Goal: Information Seeking & Learning: Learn about a topic

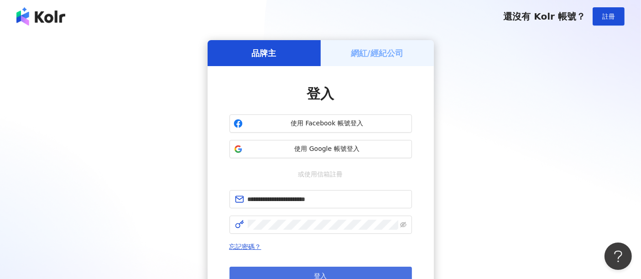
click at [324, 272] on span "登入" at bounding box center [320, 275] width 13 height 7
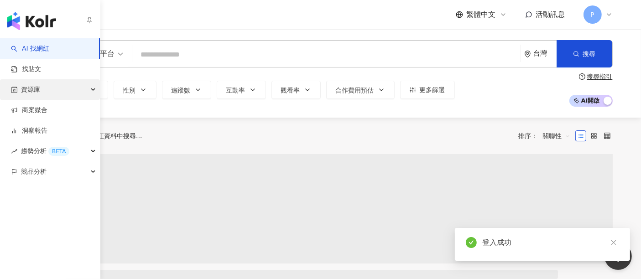
click at [35, 94] on span "資源庫" at bounding box center [30, 89] width 19 height 21
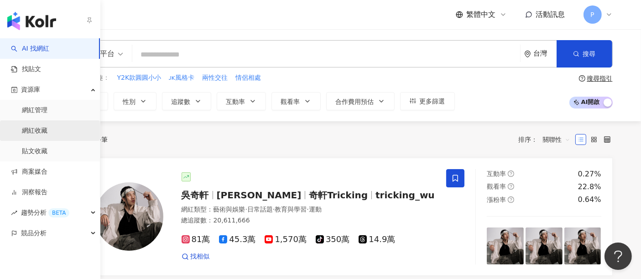
click at [45, 128] on link "網紅收藏" at bounding box center [35, 130] width 26 height 9
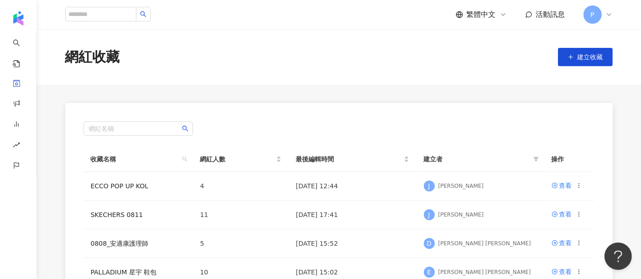
click at [257, 66] on div "網紅收藏 建立收藏" at bounding box center [339, 56] width 584 height 19
click at [566, 185] on div "查看" at bounding box center [566, 186] width 13 height 10
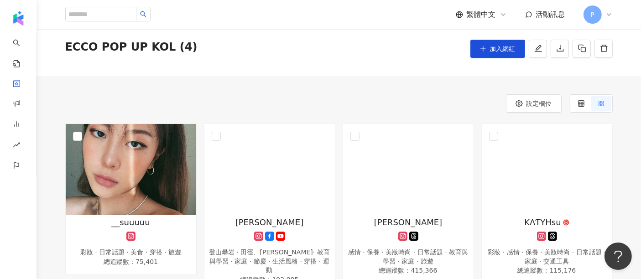
scroll to position [51, 0]
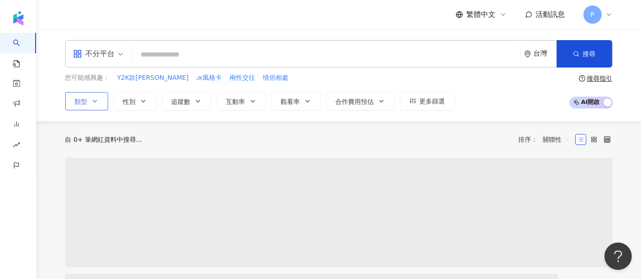
click at [76, 92] on button "類型" at bounding box center [86, 101] width 43 height 18
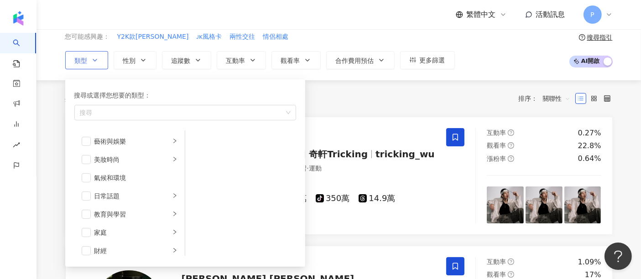
scroll to position [51, 0]
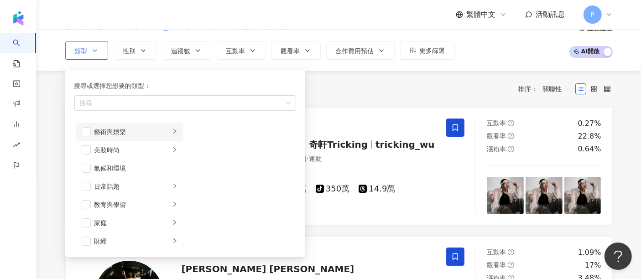
click at [150, 136] on li "藝術與娛樂" at bounding box center [129, 132] width 107 height 18
click at [219, 150] on div "音樂" at bounding box center [247, 150] width 84 height 10
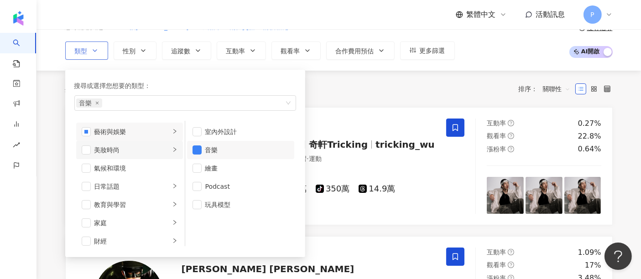
click at [143, 155] on li "美妝時尚" at bounding box center [129, 150] width 107 height 18
click at [214, 226] on div "穿搭" at bounding box center [247, 223] width 84 height 10
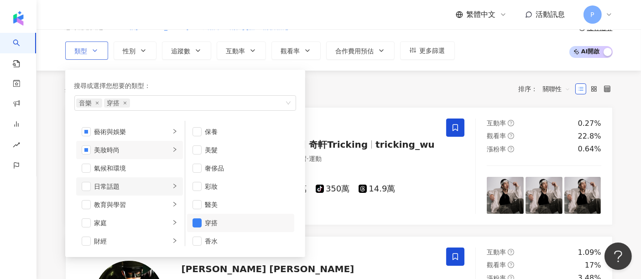
click at [120, 185] on div "日常話題" at bounding box center [132, 187] width 76 height 10
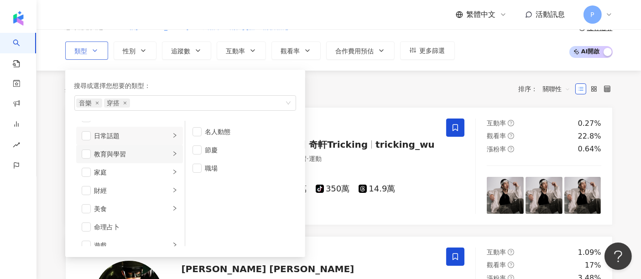
click at [131, 160] on li "教育與學習" at bounding box center [129, 154] width 107 height 18
click at [130, 174] on div "家庭" at bounding box center [132, 172] width 76 height 10
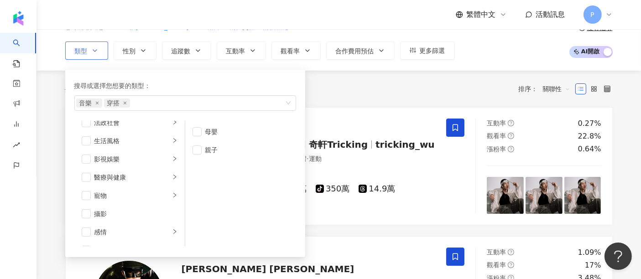
scroll to position [203, 0]
click at [136, 126] on div "生活風格" at bounding box center [132, 130] width 76 height 10
click at [145, 172] on div "運動" at bounding box center [132, 175] width 76 height 10
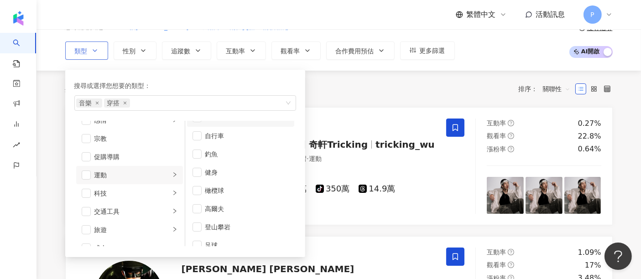
scroll to position [0, 0]
click at [235, 128] on div "田徑、馬拉松" at bounding box center [247, 132] width 84 height 10
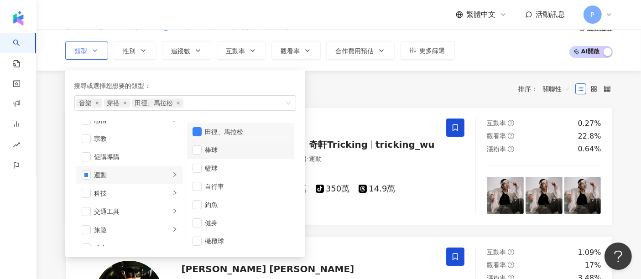
click at [230, 145] on div "棒球" at bounding box center [247, 150] width 84 height 10
click at [223, 173] on li "籃球" at bounding box center [240, 168] width 107 height 18
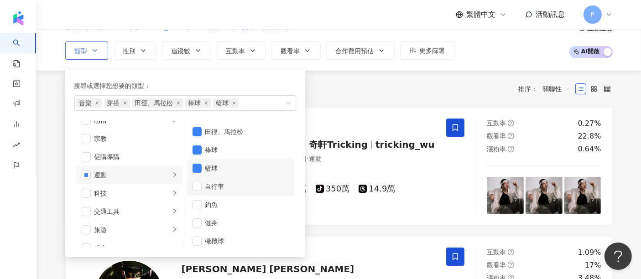
click at [223, 182] on div "自行車" at bounding box center [247, 187] width 84 height 10
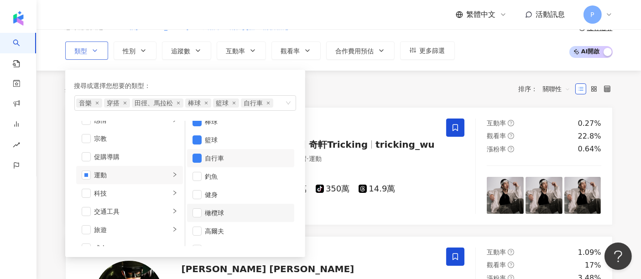
scroll to position [51, 0]
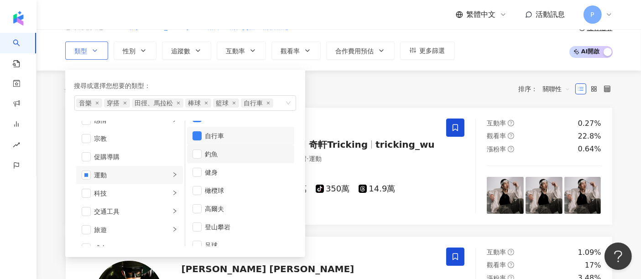
click at [233, 156] on div "釣魚" at bounding box center [247, 154] width 84 height 10
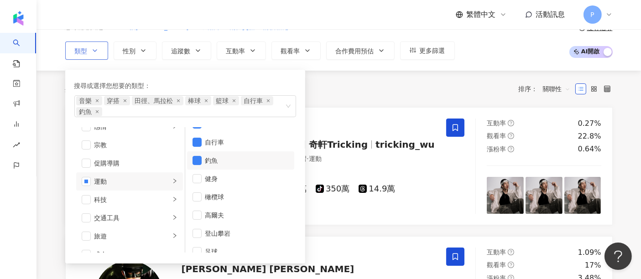
click at [232, 162] on div "釣魚" at bounding box center [247, 161] width 84 height 10
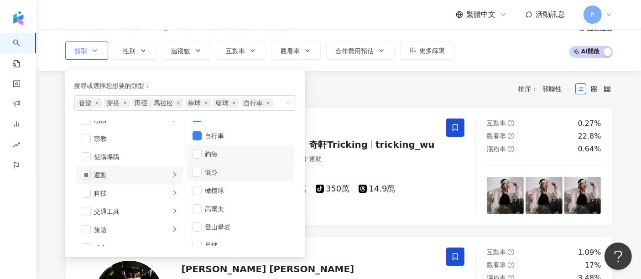
click at [226, 178] on li "健身" at bounding box center [240, 172] width 107 height 18
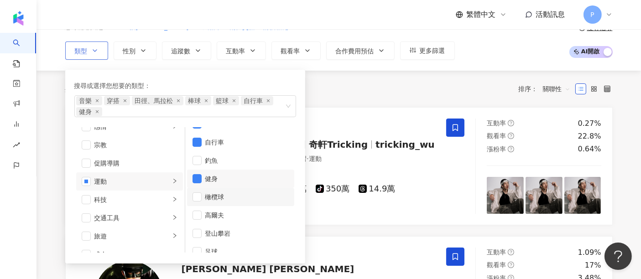
click at [224, 195] on div "橄欖球" at bounding box center [247, 197] width 84 height 10
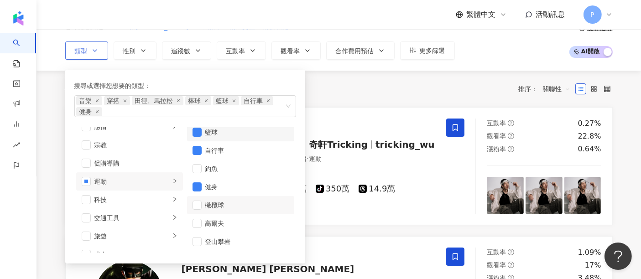
scroll to position [101, 0]
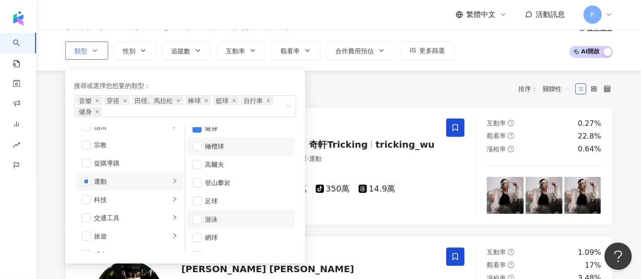
click at [231, 214] on div "游泳" at bounding box center [247, 219] width 84 height 10
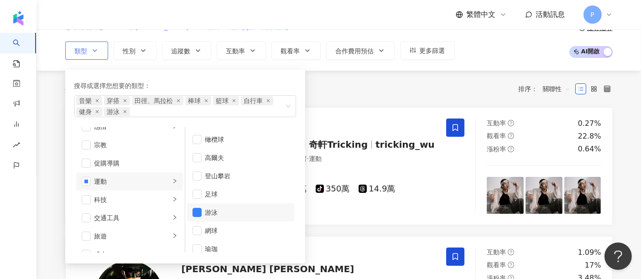
scroll to position [115, 0]
click at [231, 225] on div "網球" at bounding box center [247, 224] width 84 height 10
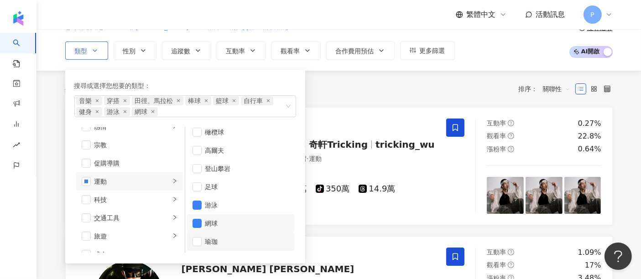
click at [230, 244] on div "瑜珈" at bounding box center [247, 242] width 84 height 10
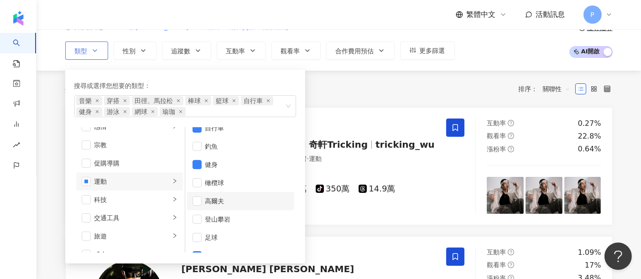
click at [232, 200] on div "高爾夫" at bounding box center [247, 201] width 84 height 10
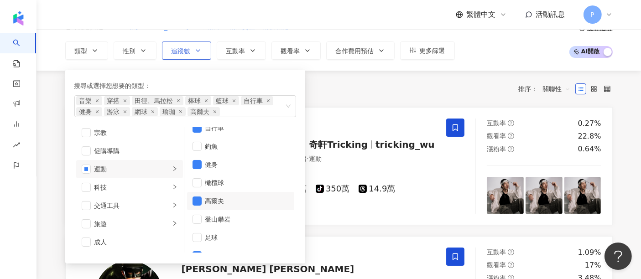
click at [167, 50] on button "追蹤數" at bounding box center [186, 51] width 49 height 18
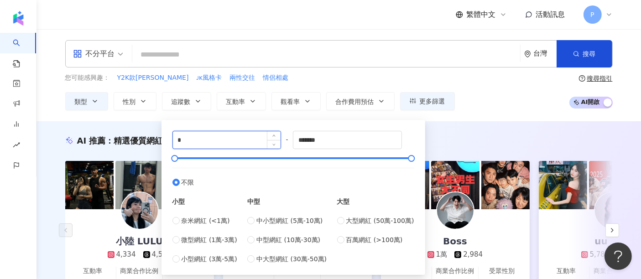
click at [211, 132] on input "*" at bounding box center [227, 139] width 108 height 17
type input "*"
type input "*****"
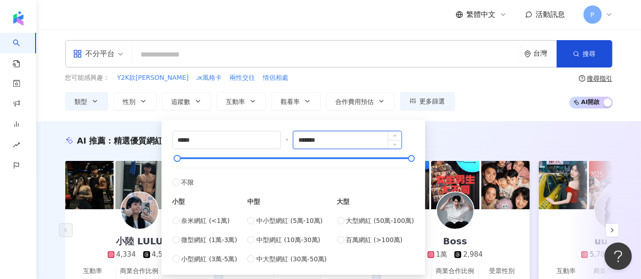
click at [347, 135] on input "*******" at bounding box center [347, 139] width 108 height 17
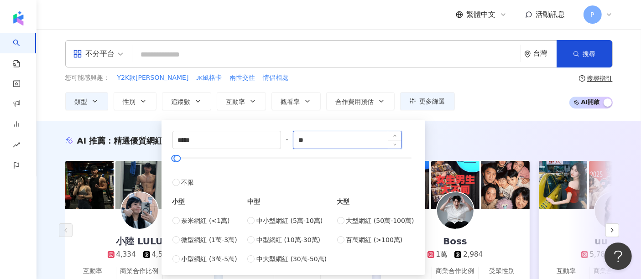
type input "*"
type input "******"
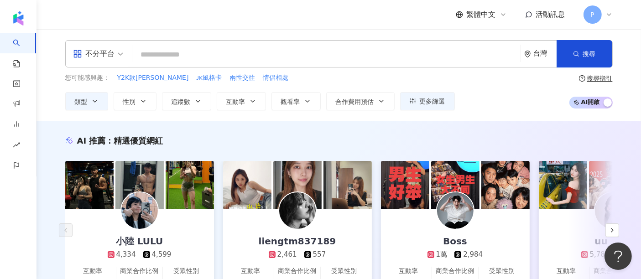
click at [512, 86] on div "您可能感興趣： Y2K款圓圓小小 ᴊᴋ風格卡 兩性交往 情侶相處 類型 性別 追蹤數 互動率 觀看率 合作費用預估 更多篩選 ***** - ****** 不…" at bounding box center [339, 91] width 548 height 37
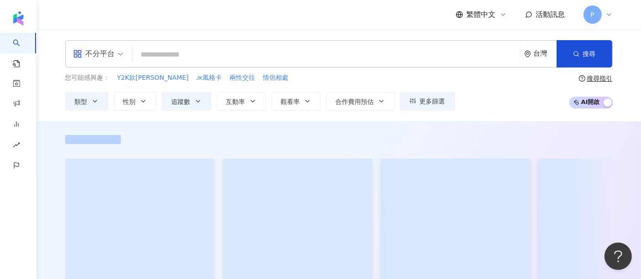
click at [105, 61] on div "不分平台" at bounding box center [94, 54] width 42 height 15
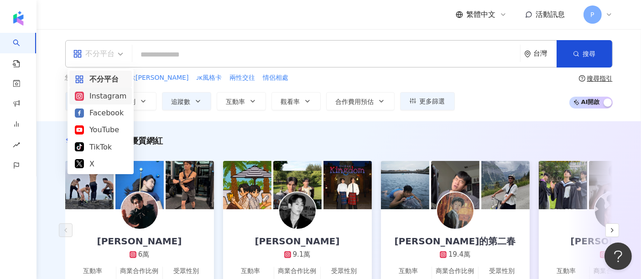
click at [114, 96] on div "Instagram" at bounding box center [101, 95] width 52 height 11
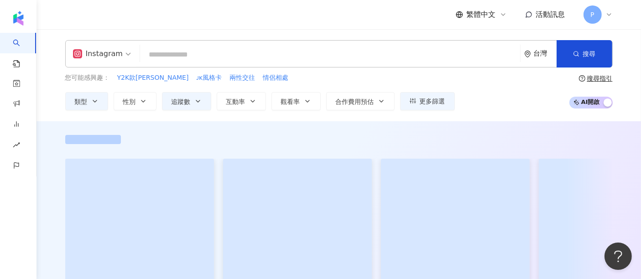
click at [111, 50] on div "Instagram" at bounding box center [98, 54] width 50 height 15
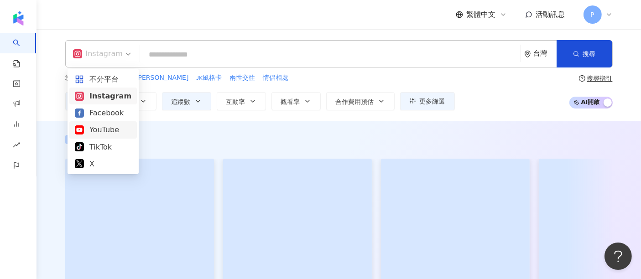
click at [120, 131] on div "YouTube" at bounding box center [103, 129] width 57 height 11
click at [114, 58] on div "YouTube" at bounding box center [94, 54] width 42 height 15
click at [115, 96] on div "Instagram" at bounding box center [101, 95] width 52 height 11
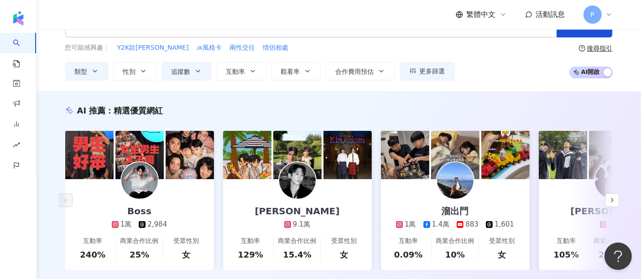
scroll to position [101, 0]
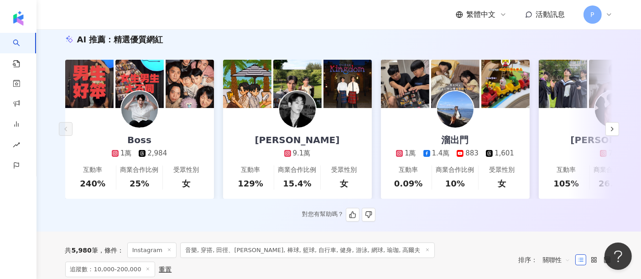
drag, startPoint x: 274, startPoint y: 132, endPoint x: 259, endPoint y: 136, distance: 15.5
click at [259, 136] on link "Leiro Lai 9.1萬 互動率 129% 商業合作比例 15.4% 受眾性別 女" at bounding box center [297, 153] width 149 height 91
click at [433, 105] on img at bounding box center [455, 84] width 48 height 48
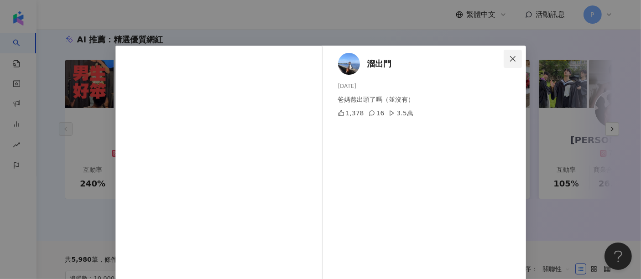
click at [515, 58] on span "Close" at bounding box center [513, 58] width 18 height 7
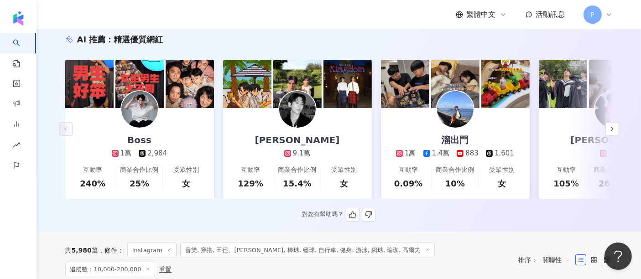
click at [160, 140] on div "Boss 1萬 2,984" at bounding box center [140, 133] width 74 height 50
click at [615, 131] on icon "button" at bounding box center [612, 129] width 7 height 7
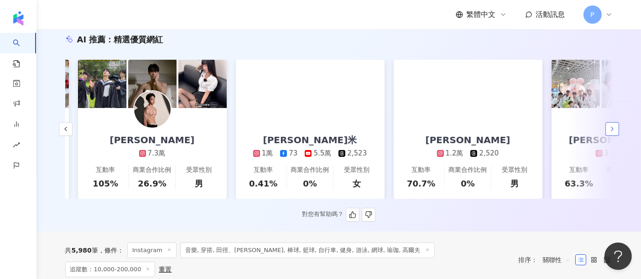
scroll to position [0, 473]
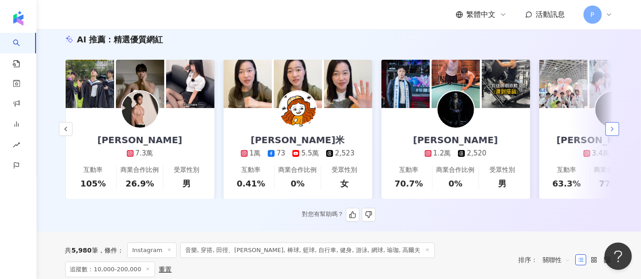
click at [615, 131] on icon "button" at bounding box center [612, 129] width 7 height 7
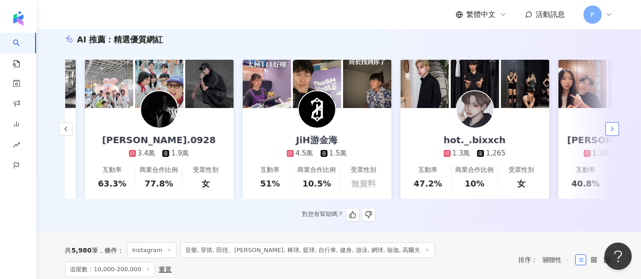
scroll to position [0, 947]
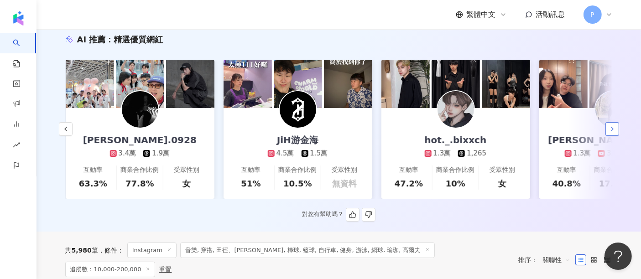
click at [615, 131] on icon "button" at bounding box center [612, 129] width 7 height 7
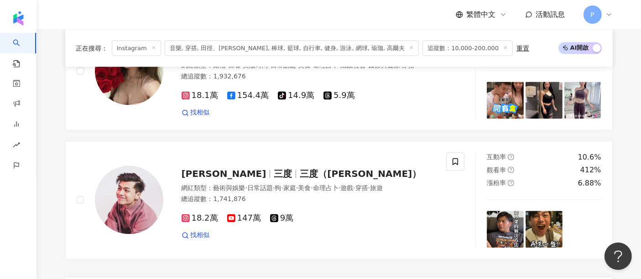
scroll to position [1774, 0]
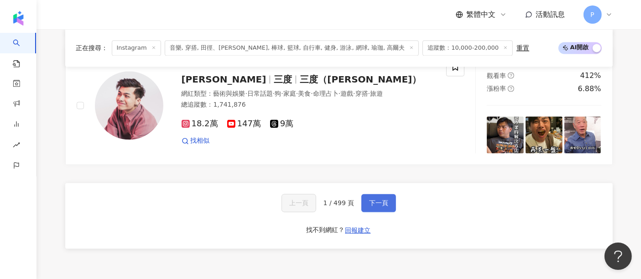
click at [369, 199] on span "下一頁" at bounding box center [378, 202] width 19 height 7
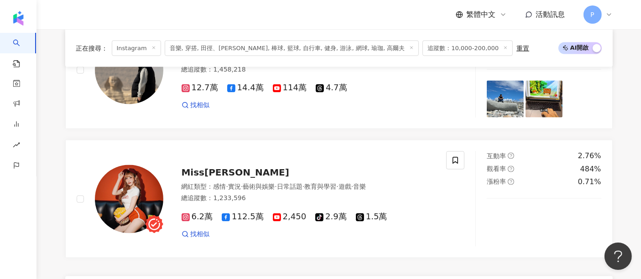
scroll to position [1552, 0]
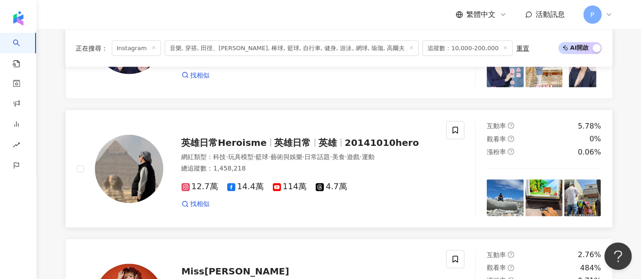
click at [346, 148] on span "20141010hero" at bounding box center [382, 142] width 74 height 11
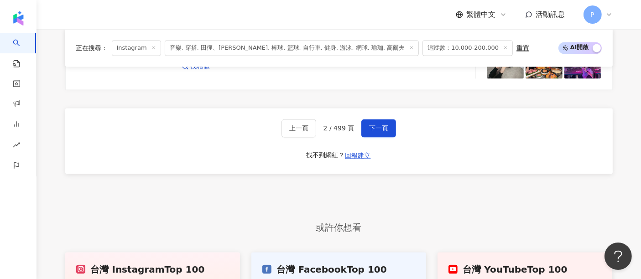
scroll to position [1857, 0]
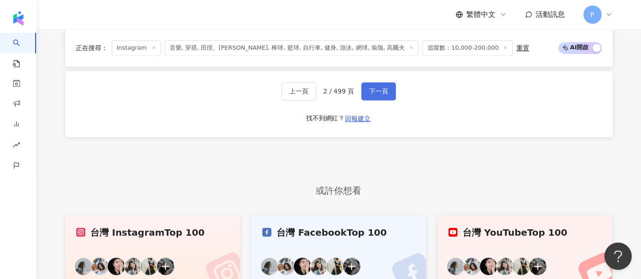
click at [382, 95] on span "下一頁" at bounding box center [378, 91] width 19 height 7
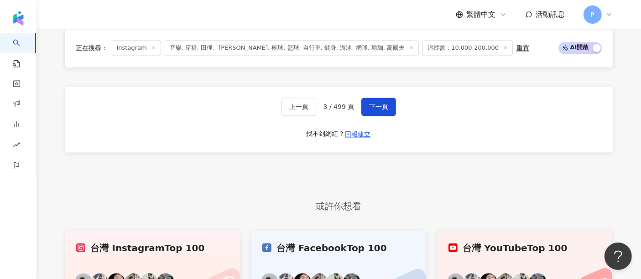
scroll to position [1815, 0]
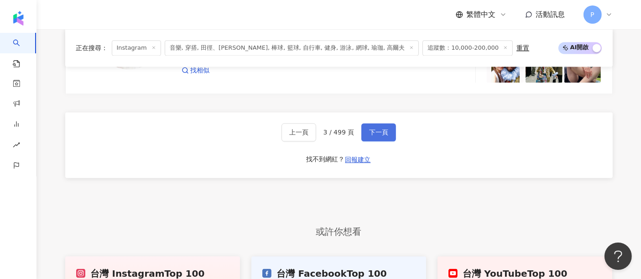
click at [379, 136] on span "下一頁" at bounding box center [378, 132] width 19 height 7
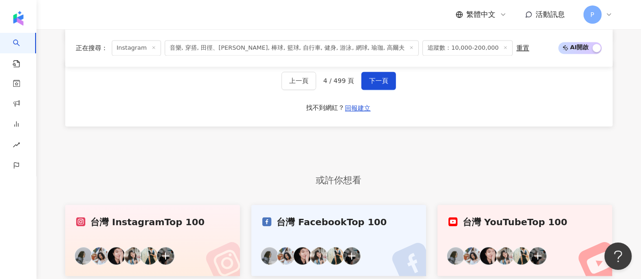
scroll to position [1866, 0]
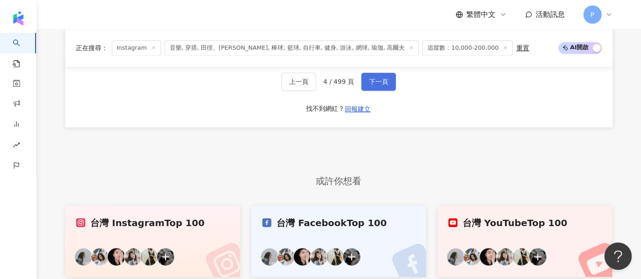
click at [364, 88] on button "下一頁" at bounding box center [378, 82] width 35 height 18
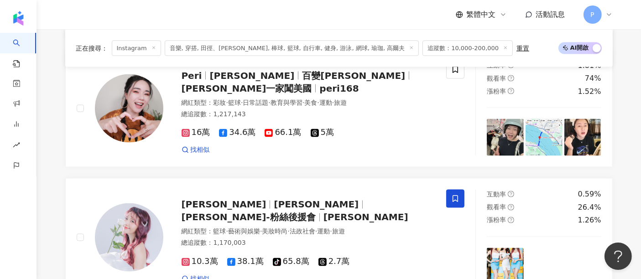
scroll to position [1815, 0]
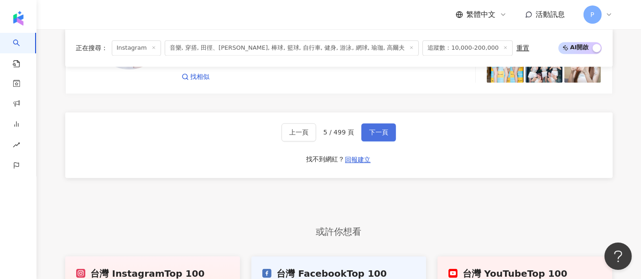
click at [369, 132] on span "下一頁" at bounding box center [378, 132] width 19 height 7
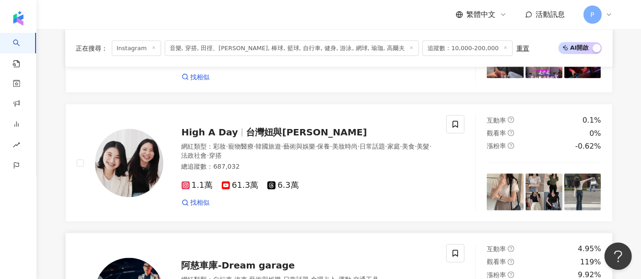
scroll to position [1818, 0]
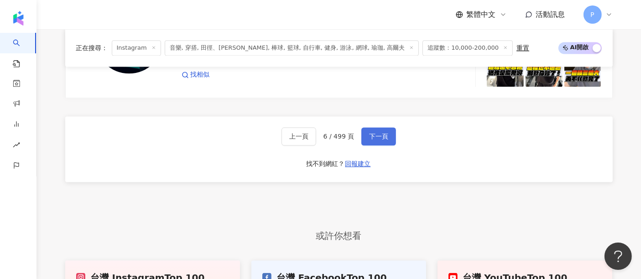
click at [392, 135] on button "下一頁" at bounding box center [378, 136] width 35 height 18
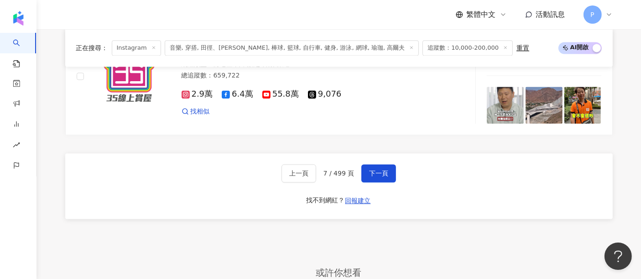
scroll to position [1765, 0]
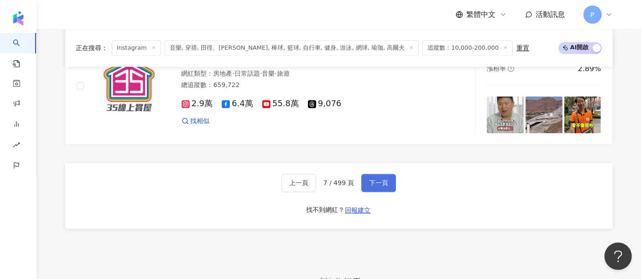
click at [382, 186] on span "下一頁" at bounding box center [378, 182] width 19 height 7
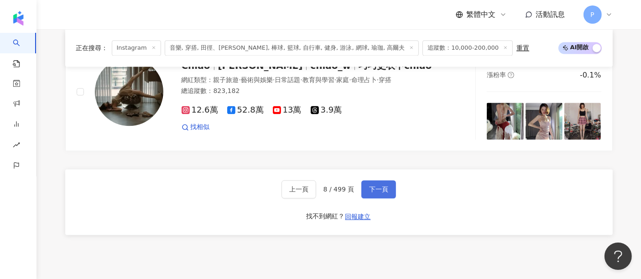
click at [374, 188] on span "下一頁" at bounding box center [378, 189] width 19 height 7
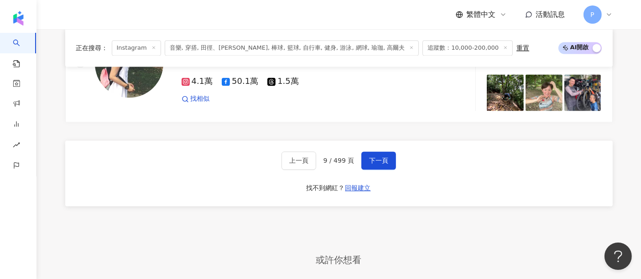
scroll to position [1842, 0]
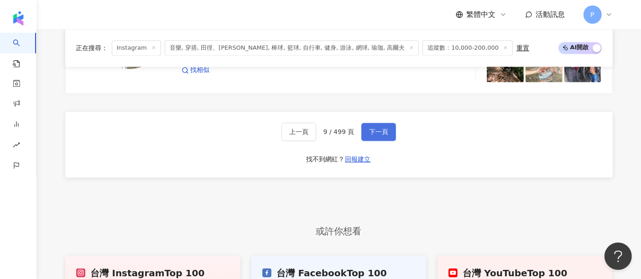
click at [366, 130] on button "下一頁" at bounding box center [378, 132] width 35 height 18
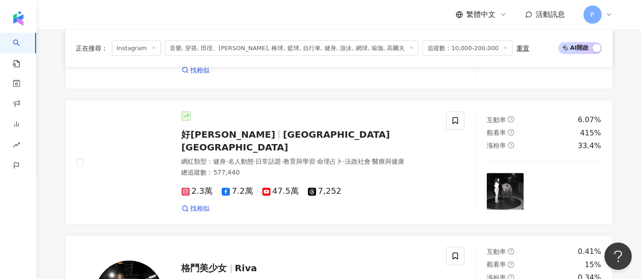
scroll to position [1615, 0]
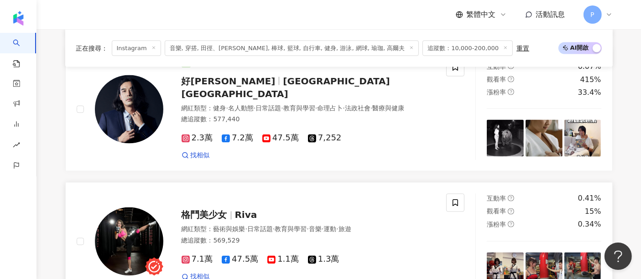
click at [302, 213] on div "格鬥美少女 Riva" at bounding box center [309, 215] width 254 height 13
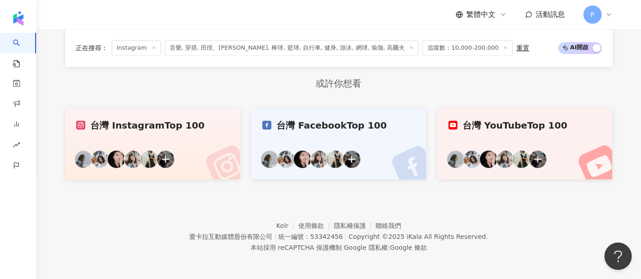
scroll to position [1818, 0]
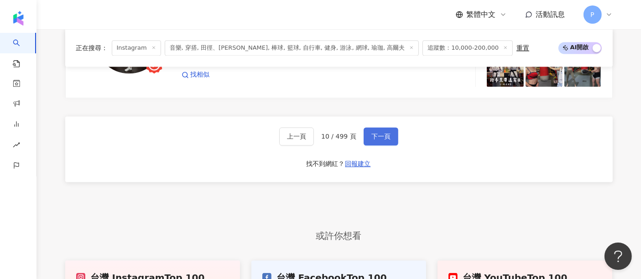
click at [367, 130] on button "下一頁" at bounding box center [381, 136] width 35 height 18
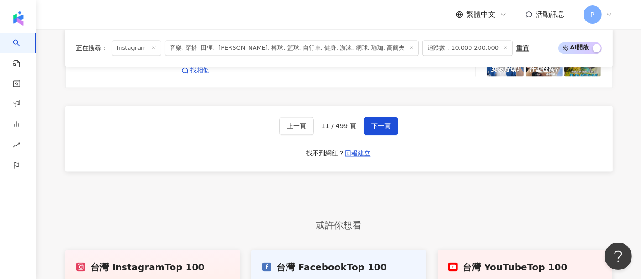
scroll to position [1815, 0]
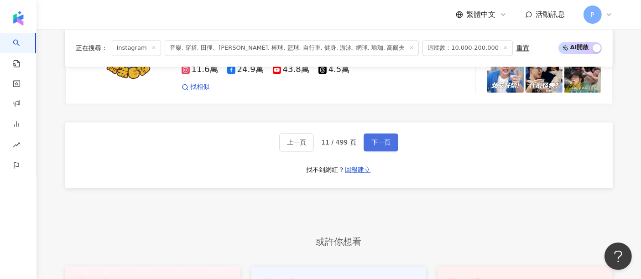
click at [371, 139] on span "下一頁" at bounding box center [380, 142] width 19 height 7
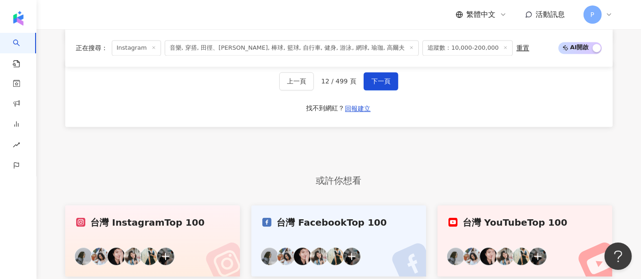
scroll to position [1866, 0]
click at [382, 91] on button "下一頁" at bounding box center [381, 82] width 35 height 18
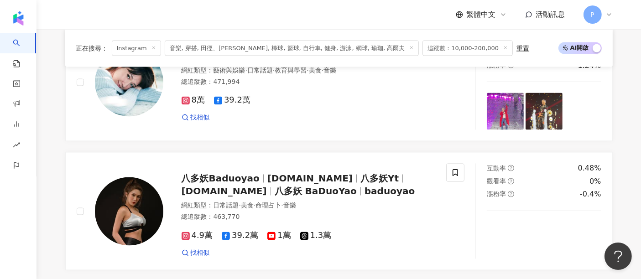
scroll to position [1815, 0]
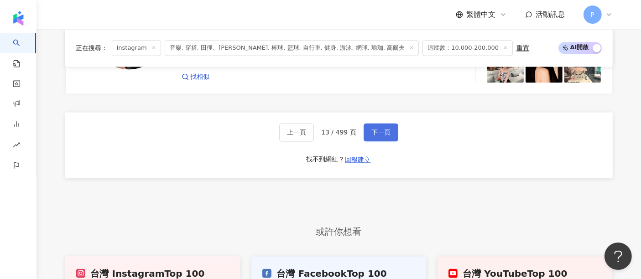
click at [371, 133] on span "下一頁" at bounding box center [380, 132] width 19 height 7
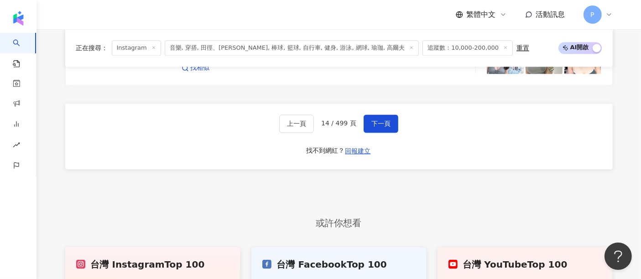
scroll to position [1866, 0]
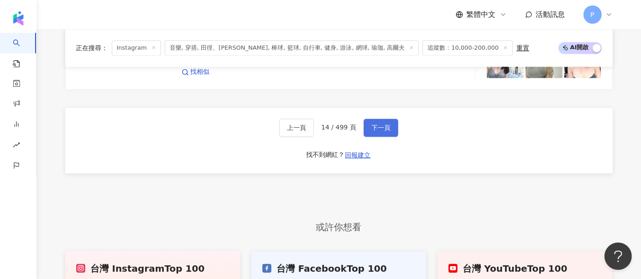
click at [382, 119] on button "下一頁" at bounding box center [381, 128] width 35 height 18
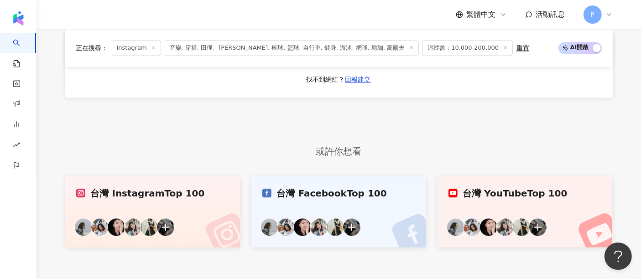
scroll to position [1815, 0]
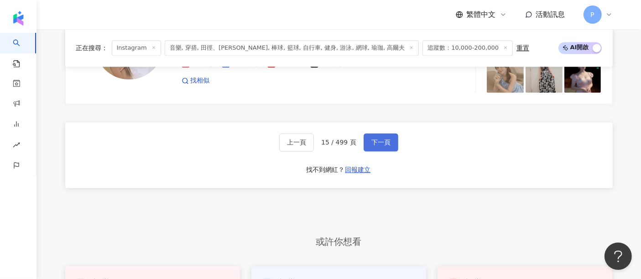
click at [374, 139] on span "下一頁" at bounding box center [380, 142] width 19 height 7
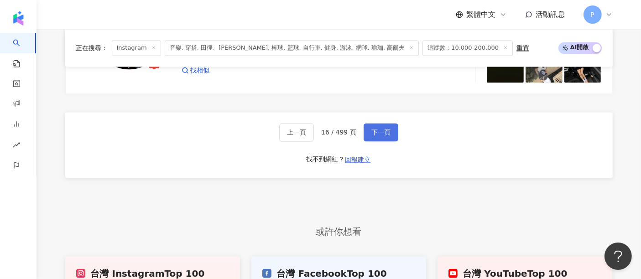
click at [366, 132] on button "下一頁" at bounding box center [381, 132] width 35 height 18
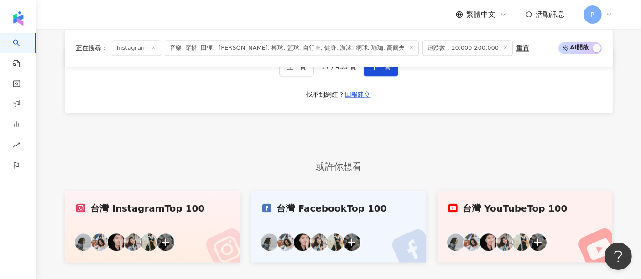
scroll to position [1885, 0]
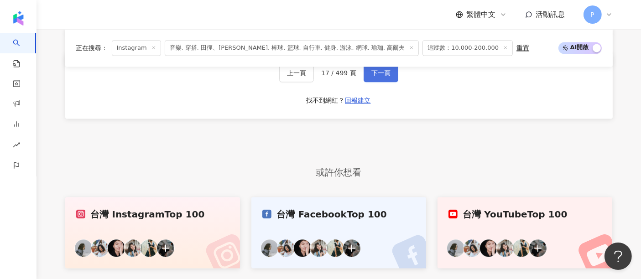
click at [383, 77] on span "下一頁" at bounding box center [380, 72] width 19 height 7
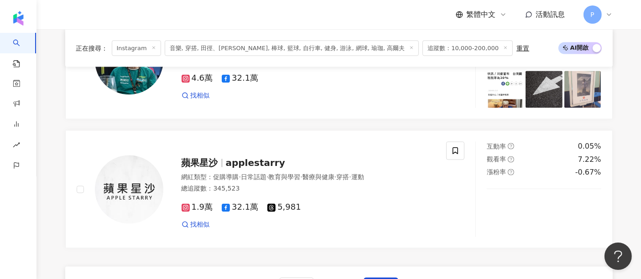
scroll to position [1714, 0]
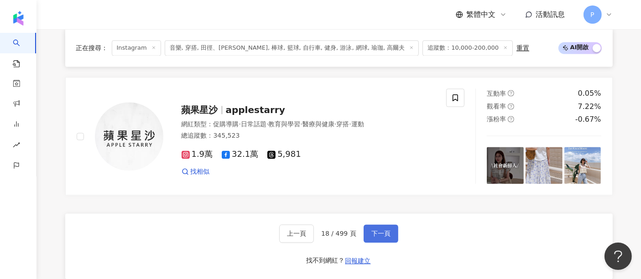
click at [379, 231] on button "下一頁" at bounding box center [381, 234] width 35 height 18
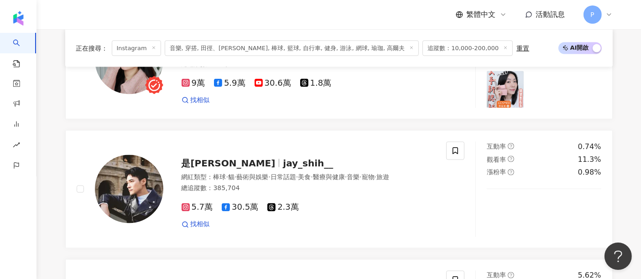
scroll to position [1716, 0]
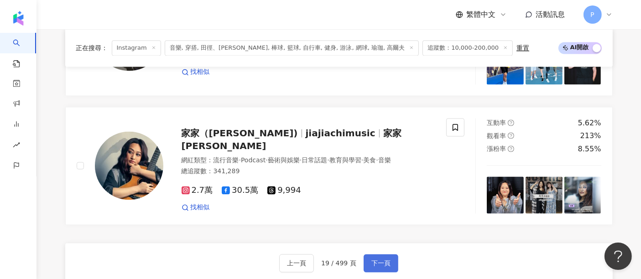
click at [379, 260] on span "下一頁" at bounding box center [380, 263] width 19 height 7
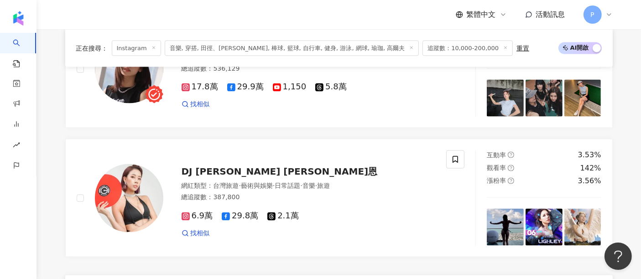
scroll to position [1714, 0]
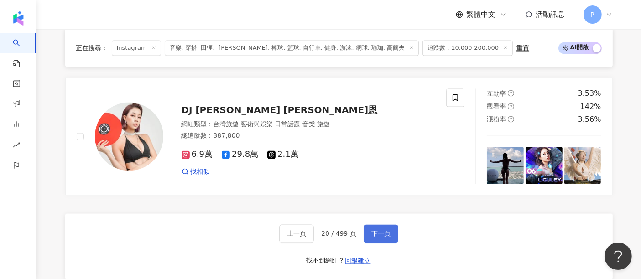
click at [392, 241] on button "下一頁" at bounding box center [381, 234] width 35 height 18
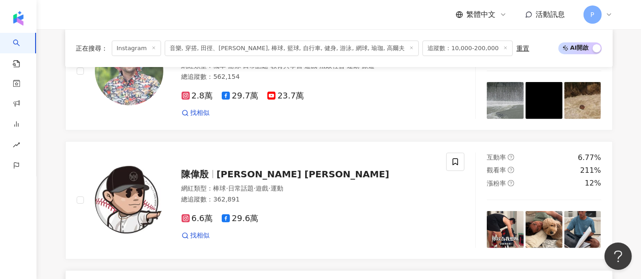
scroll to position [345, 0]
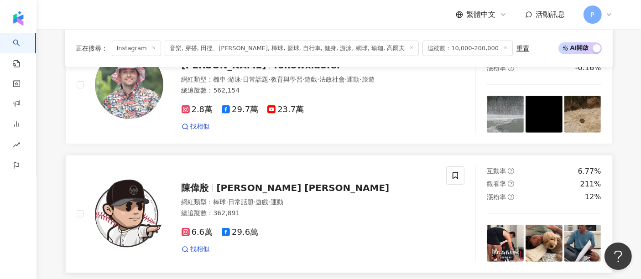
click at [335, 194] on span "陳偉殷 チェン・ウェイン CHEN WEIYIN" at bounding box center [303, 188] width 173 height 11
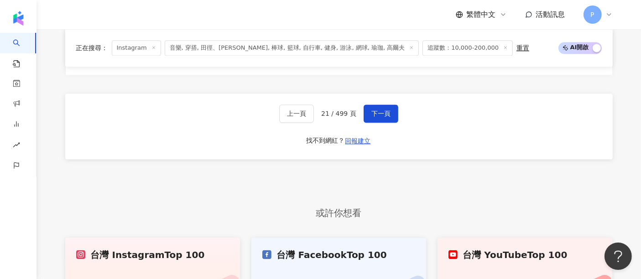
scroll to position [1815, 0]
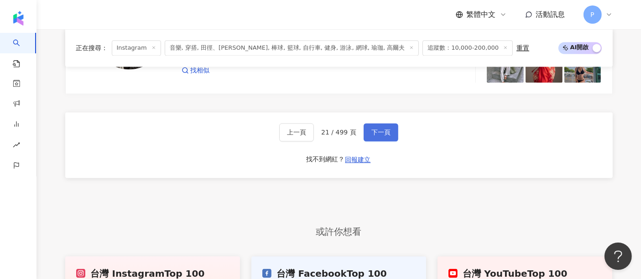
click at [379, 131] on span "下一頁" at bounding box center [380, 132] width 19 height 7
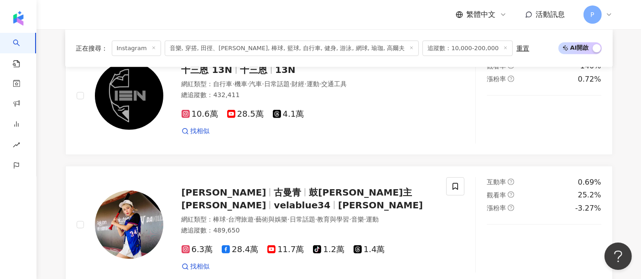
scroll to position [1720, 0]
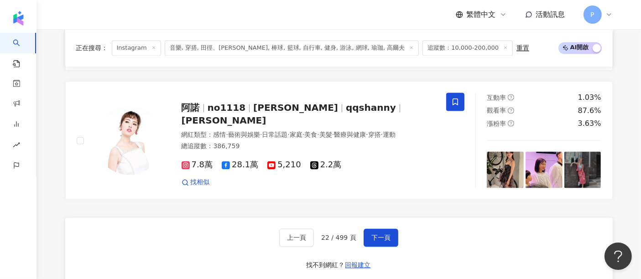
click at [459, 241] on div "上一頁 22 / 499 頁 下一頁 找不到網紅？ 回報建立" at bounding box center [339, 251] width 548 height 66
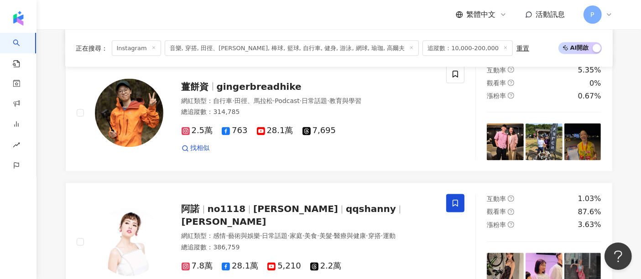
scroll to position [1872, 0]
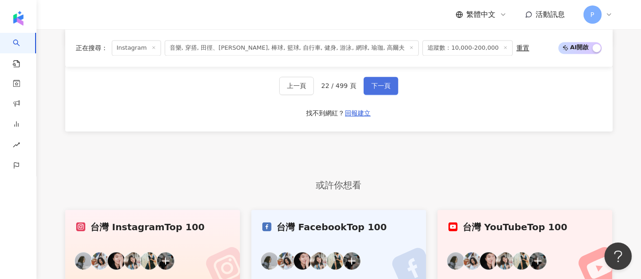
click at [371, 88] on span "下一頁" at bounding box center [380, 85] width 19 height 7
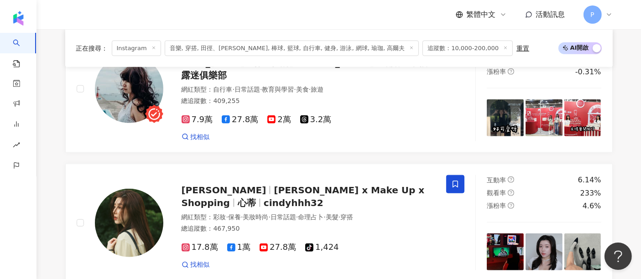
scroll to position [1885, 0]
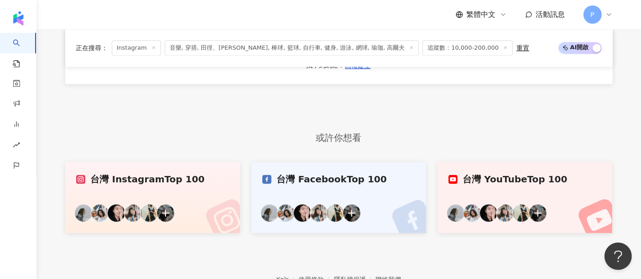
scroll to position [1835, 0]
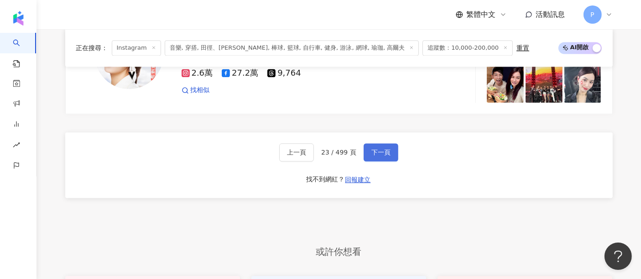
click at [380, 143] on button "下一頁" at bounding box center [381, 152] width 35 height 18
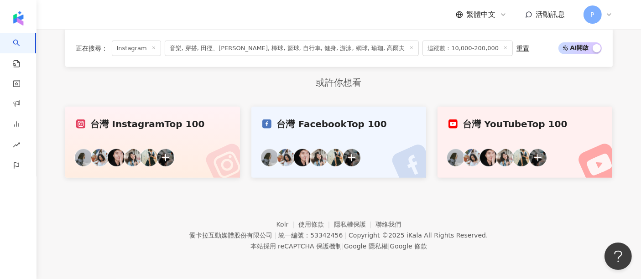
scroll to position [822, 0]
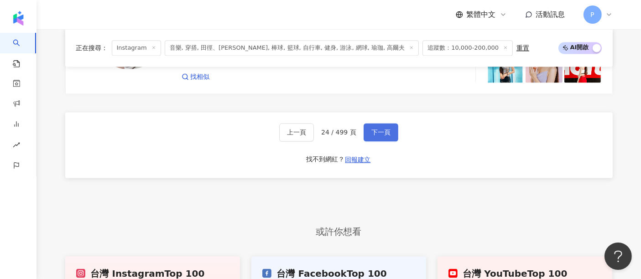
click at [384, 141] on button "下一頁" at bounding box center [381, 132] width 35 height 18
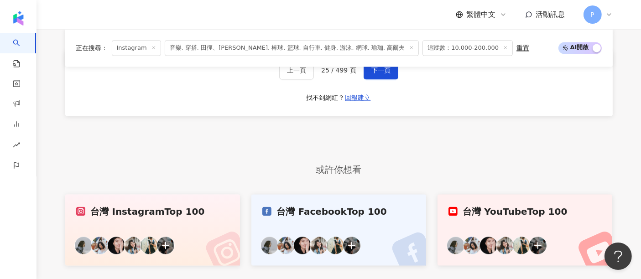
scroll to position [1815, 0]
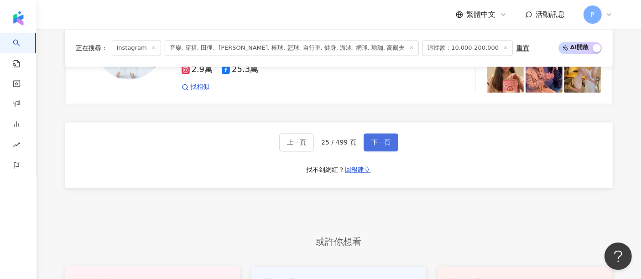
click at [390, 133] on button "下一頁" at bounding box center [381, 142] width 35 height 18
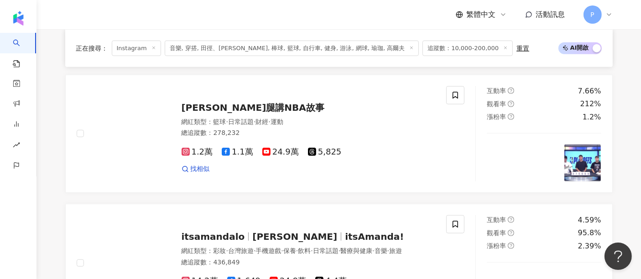
scroll to position [1821, 0]
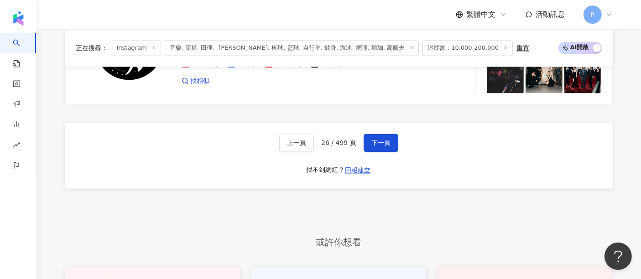
click at [519, 167] on div "上一頁 26 / 499 頁 下一頁 找不到網紅？ 回報建立" at bounding box center [339, 156] width 548 height 66
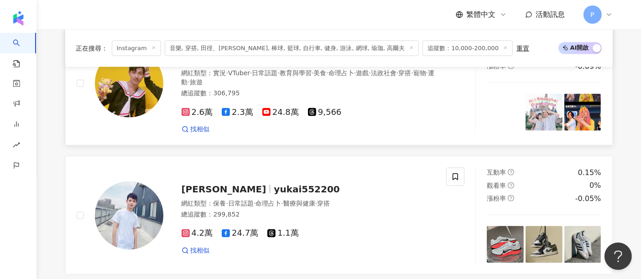
scroll to position [1568, 0]
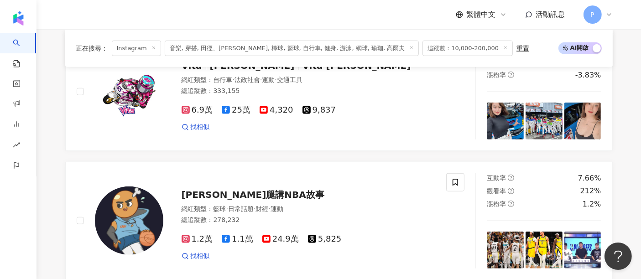
scroll to position [706, 0]
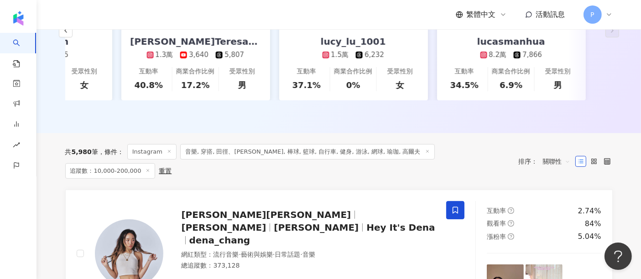
scroll to position [250, 0]
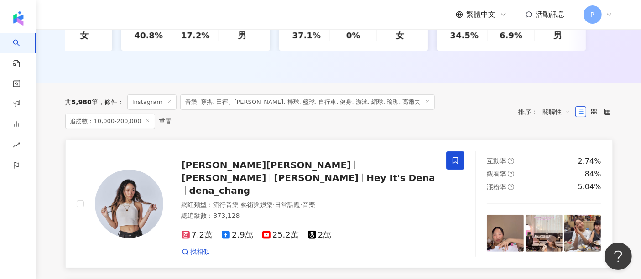
click at [294, 152] on div "張粹方 Dena Chang 張粹方 Dena Chang Hey It's Dena dena_chang 網紅類型 ： 流行音樂 · 藝術與娛樂 · 日常…" at bounding box center [299, 204] width 272 height 105
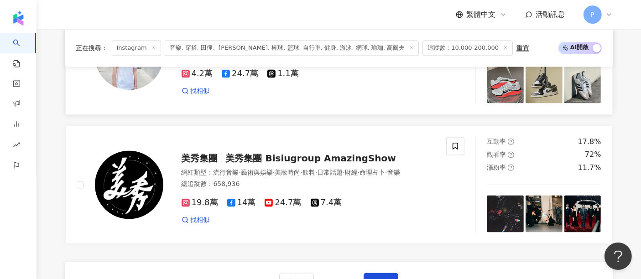
scroll to position [1821, 0]
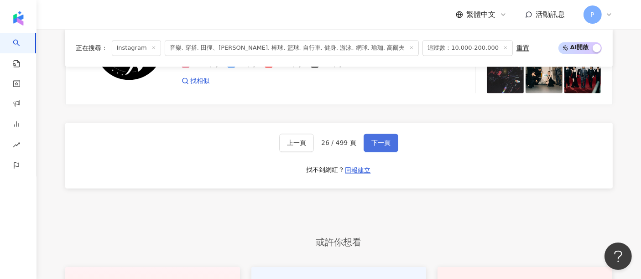
click at [391, 135] on button "下一頁" at bounding box center [381, 143] width 35 height 18
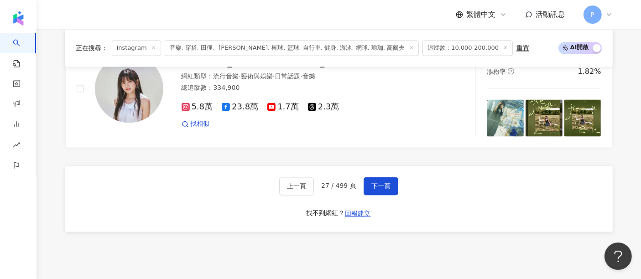
scroll to position [1791, 0]
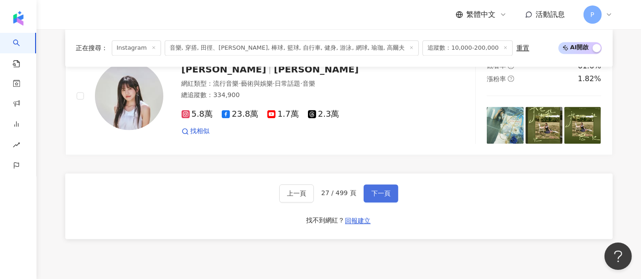
click at [395, 184] on button "下一頁" at bounding box center [381, 193] width 35 height 18
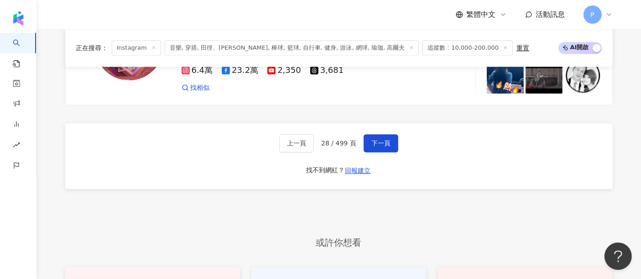
scroll to position [1815, 0]
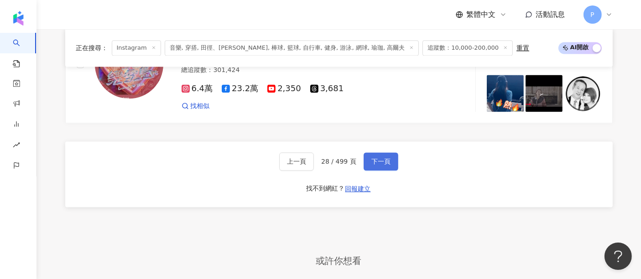
click at [364, 152] on button "下一頁" at bounding box center [381, 161] width 35 height 18
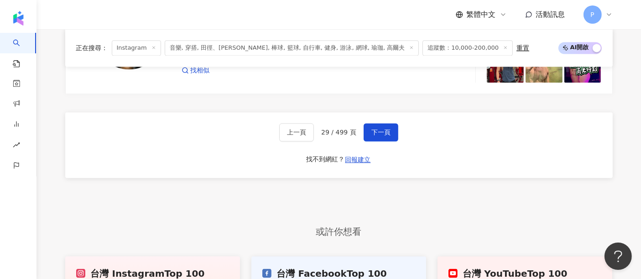
scroll to position [1664, 0]
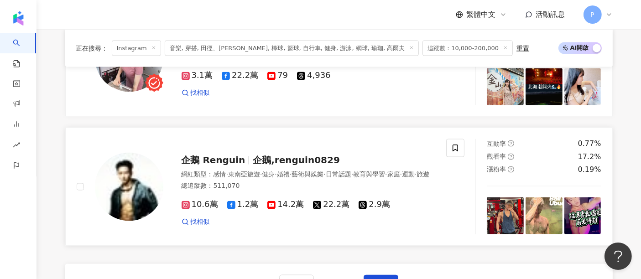
click at [311, 160] on span "企鵝,renguin0829" at bounding box center [296, 160] width 87 height 11
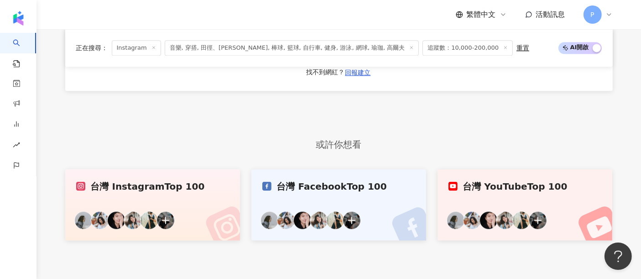
scroll to position [1815, 0]
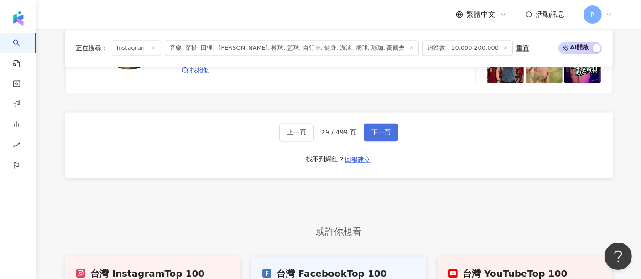
click at [387, 136] on span "下一頁" at bounding box center [380, 132] width 19 height 7
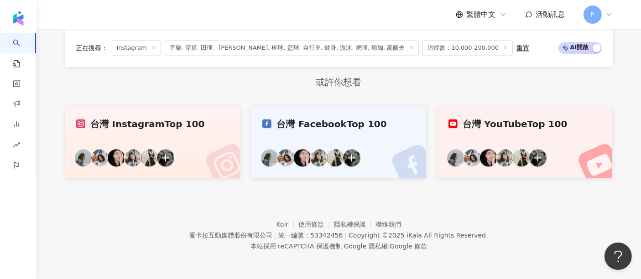
scroll to position [1866, 0]
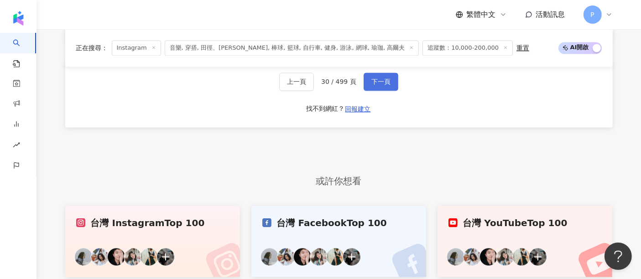
click at [375, 80] on span "下一頁" at bounding box center [380, 81] width 19 height 7
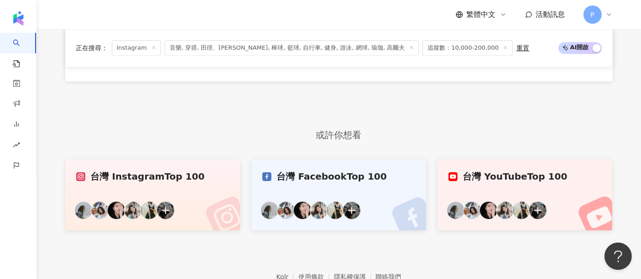
scroll to position [1886, 0]
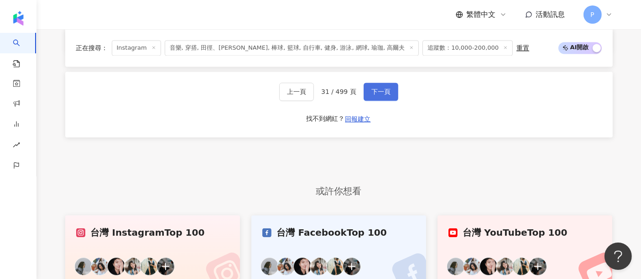
click at [371, 88] on span "下一頁" at bounding box center [380, 91] width 19 height 7
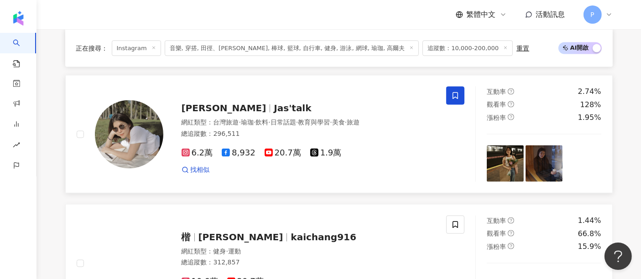
scroll to position [1480, 0]
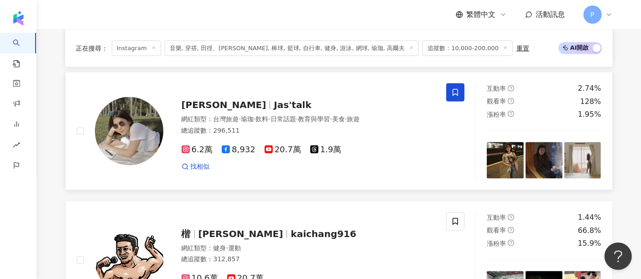
click at [241, 123] on span "·" at bounding box center [240, 118] width 2 height 7
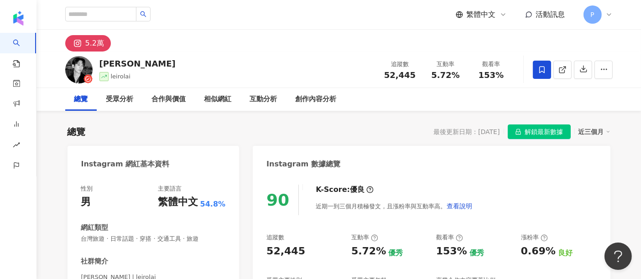
scroll to position [101, 0]
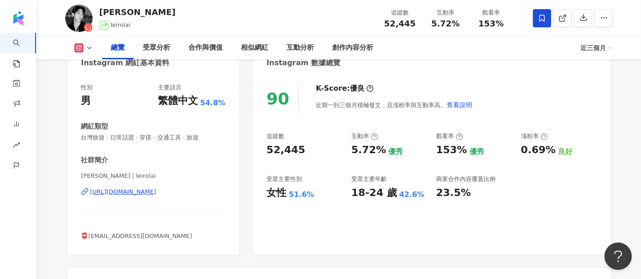
click at [157, 192] on div "https://www.instagram.com/leirolai/" at bounding box center [123, 192] width 66 height 8
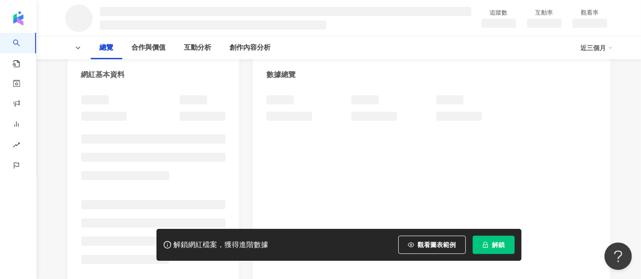
scroll to position [152, 0]
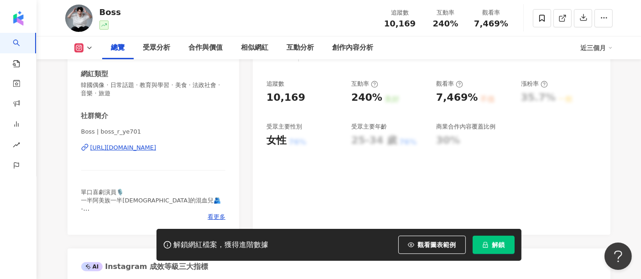
click at [157, 148] on div "https://www.instagram.com/boss_r_ye701/" at bounding box center [123, 148] width 66 height 8
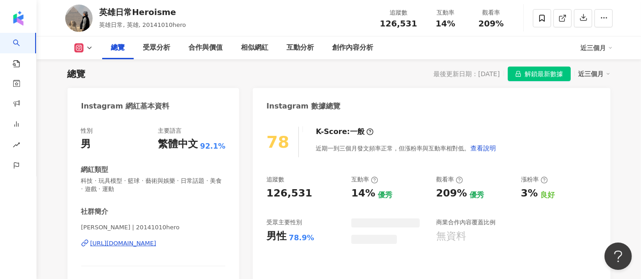
scroll to position [152, 0]
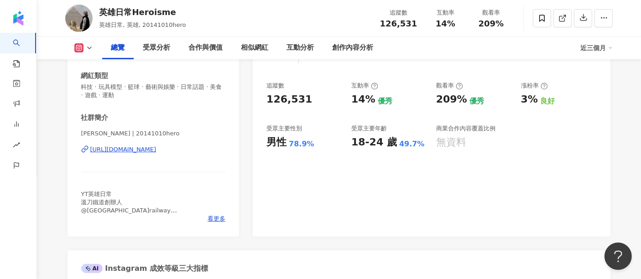
click at [129, 149] on div "[URL][DOMAIN_NAME]" at bounding box center [123, 150] width 66 height 8
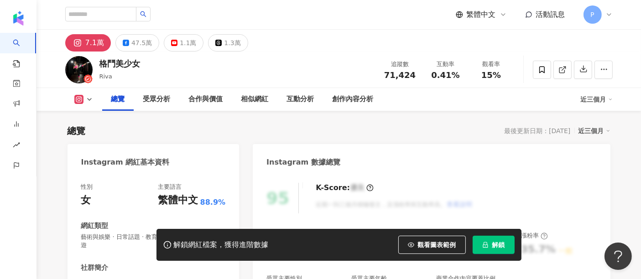
scroll to position [152, 0]
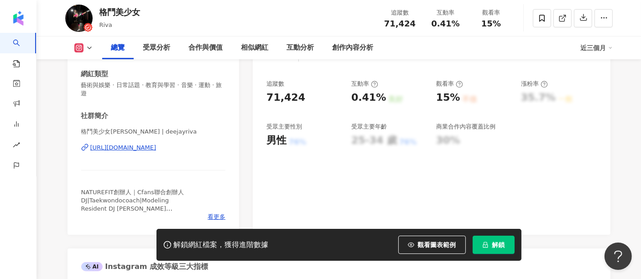
click at [157, 149] on div "https://www.instagram.com/deejayriva/" at bounding box center [123, 148] width 66 height 8
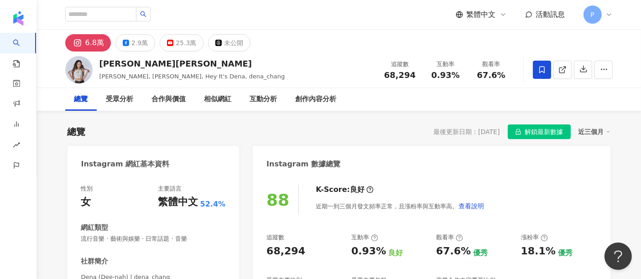
scroll to position [51, 0]
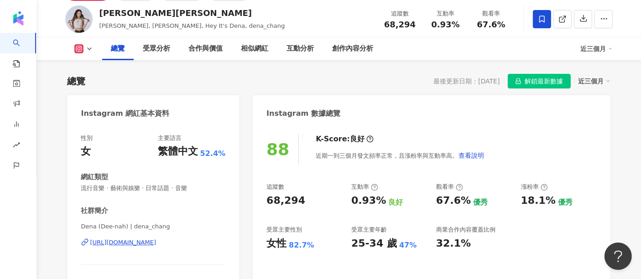
click at [157, 241] on div "https://www.instagram.com/dena_chang/" at bounding box center [123, 243] width 66 height 8
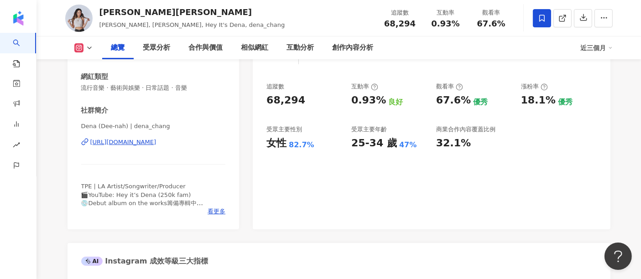
scroll to position [152, 0]
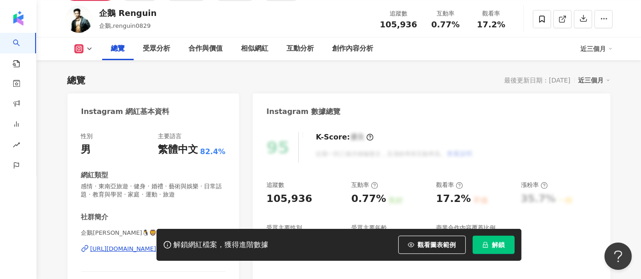
click at [122, 247] on div "解鎖網紅檔案，獲得進階數據 觀看圖表範例 解鎖" at bounding box center [320, 245] width 641 height 32
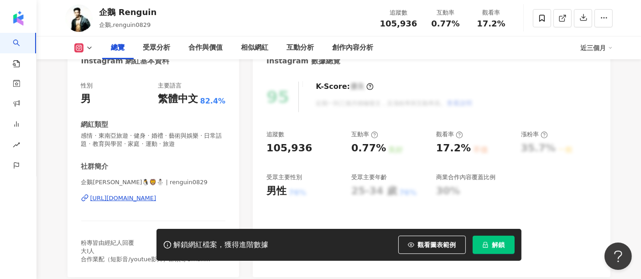
click at [143, 201] on div "[URL][DOMAIN_NAME]" at bounding box center [123, 198] width 66 height 8
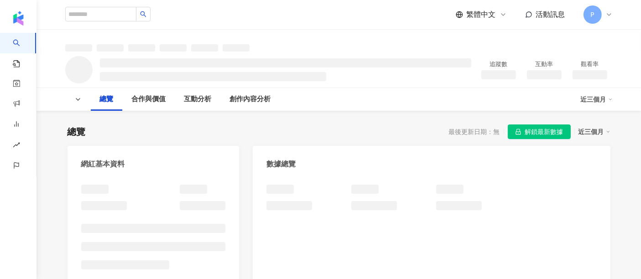
scroll to position [101, 0]
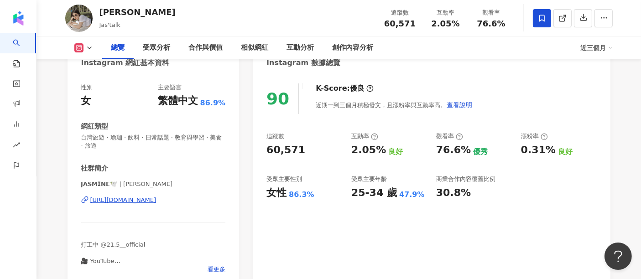
click at [134, 202] on div "https://www.instagram.com/jasschatz/" at bounding box center [123, 200] width 66 height 8
click at [534, 16] on span at bounding box center [542, 18] width 18 height 18
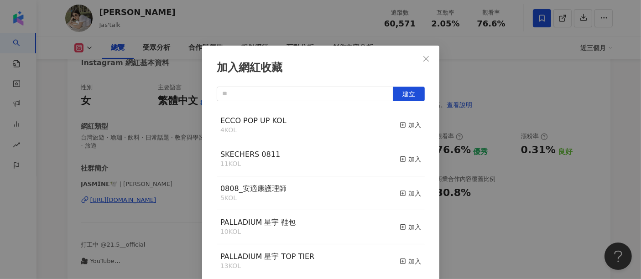
scroll to position [4, 0]
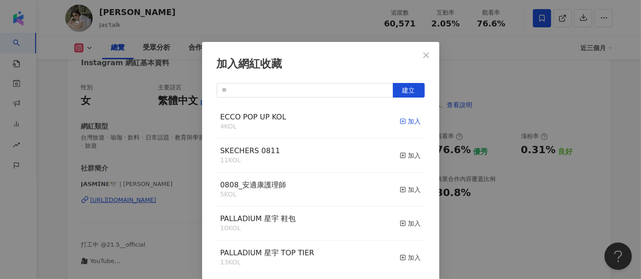
click at [404, 119] on div "加入" at bounding box center [410, 121] width 21 height 10
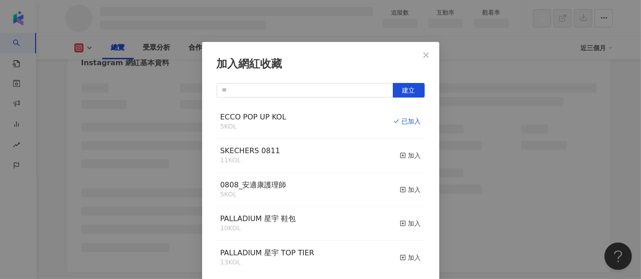
click at [417, 58] on button "Close" at bounding box center [426, 55] width 18 height 18
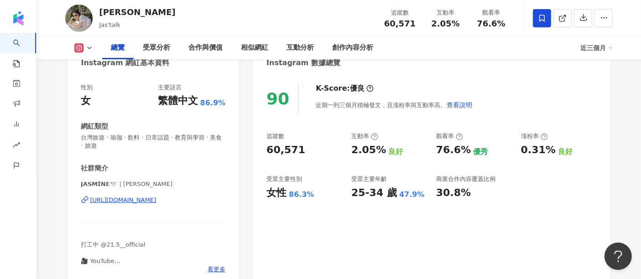
scroll to position [0, 0]
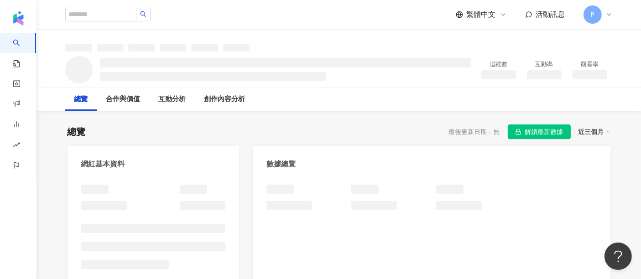
click at [547, 134] on span "解鎖最新數據" at bounding box center [544, 132] width 38 height 15
